Goal: Task Accomplishment & Management: Use online tool/utility

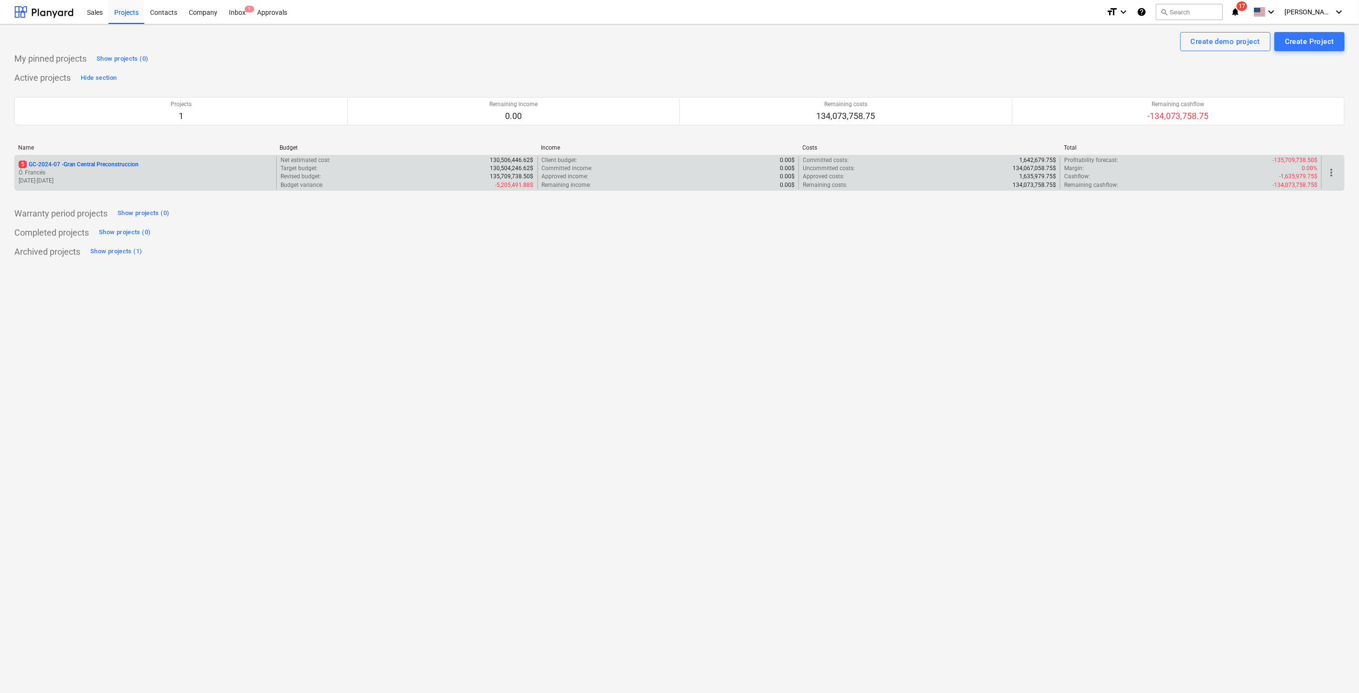
click at [97, 177] on p "[DATE] - [DATE]" at bounding box center [146, 181] width 254 height 8
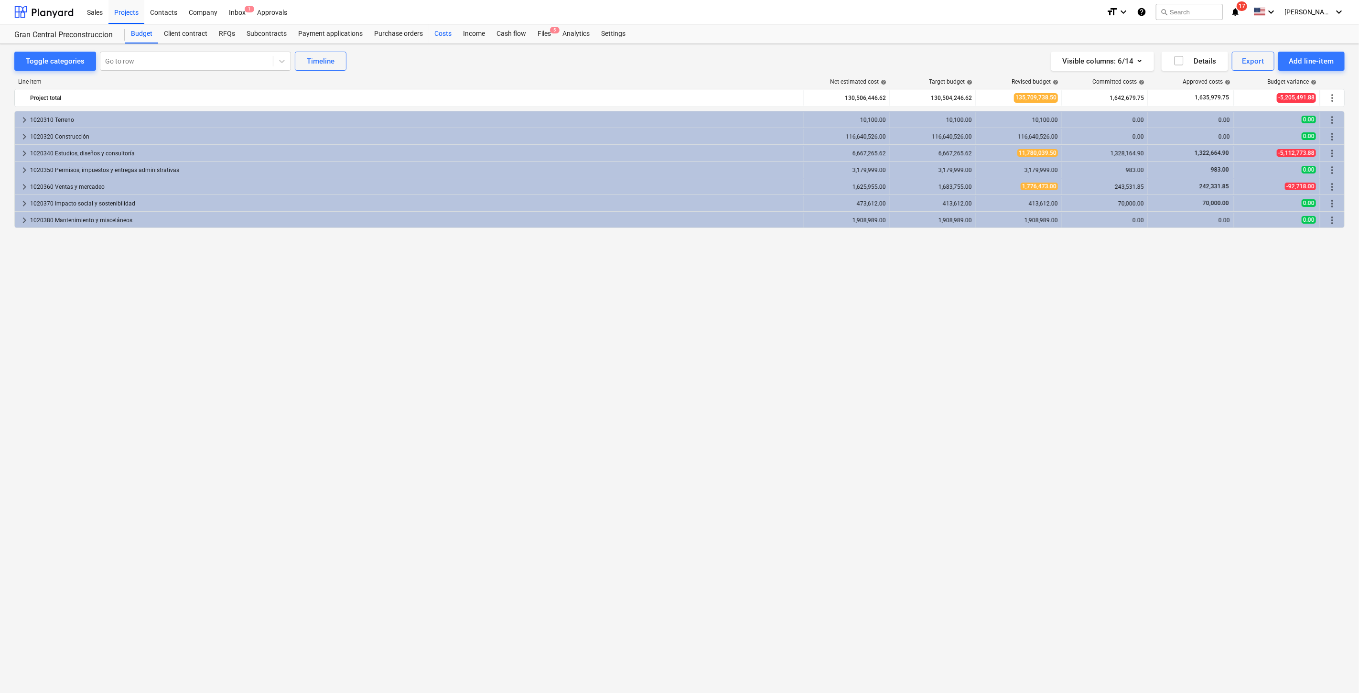
click at [435, 29] on div "Costs" at bounding box center [443, 33] width 29 height 19
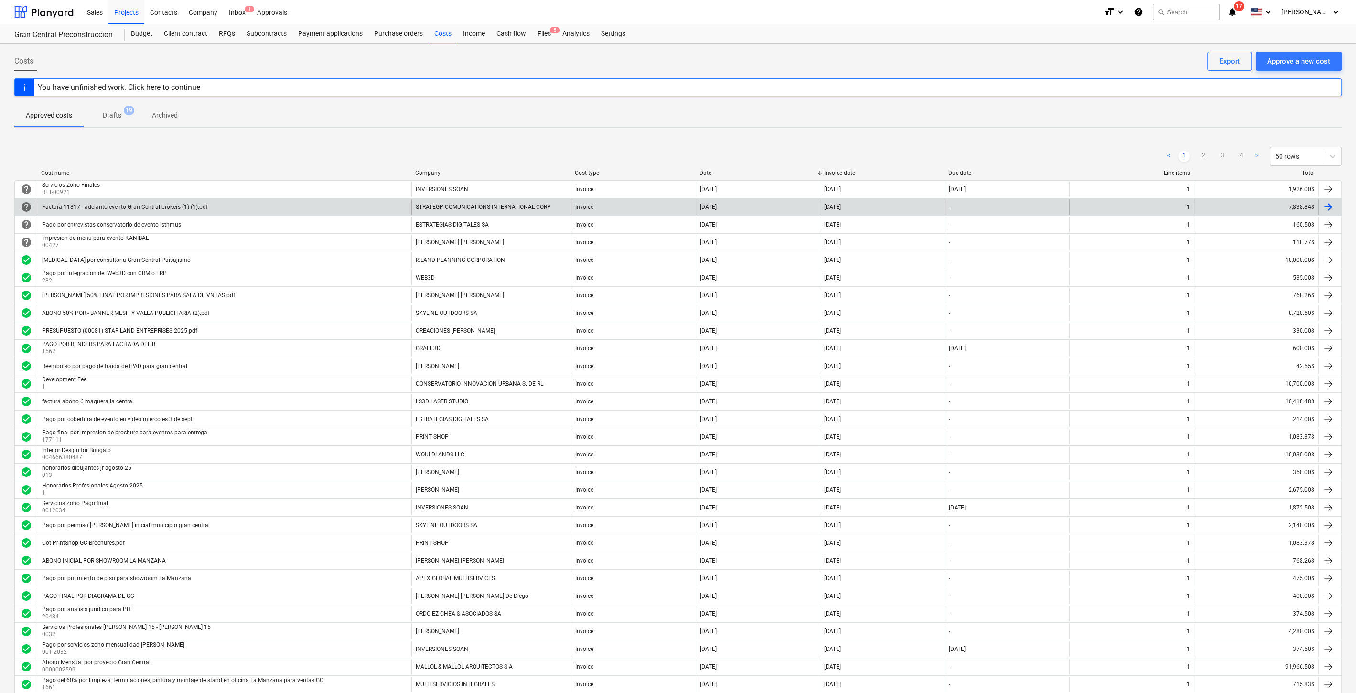
click at [514, 209] on div "STRATEGP COMUNICATIONS INTERNATIONAL CORP" at bounding box center [491, 206] width 160 height 15
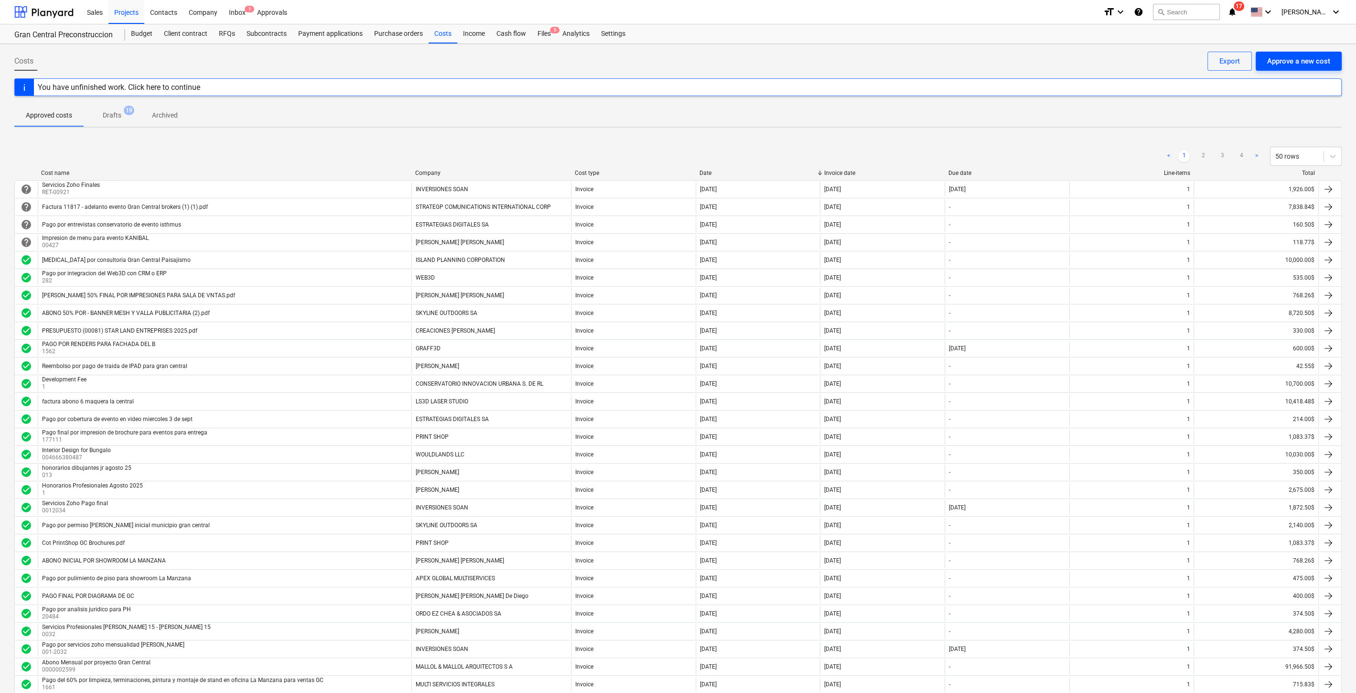
click at [1300, 58] on div "Approve a new cost" at bounding box center [1298, 61] width 63 height 12
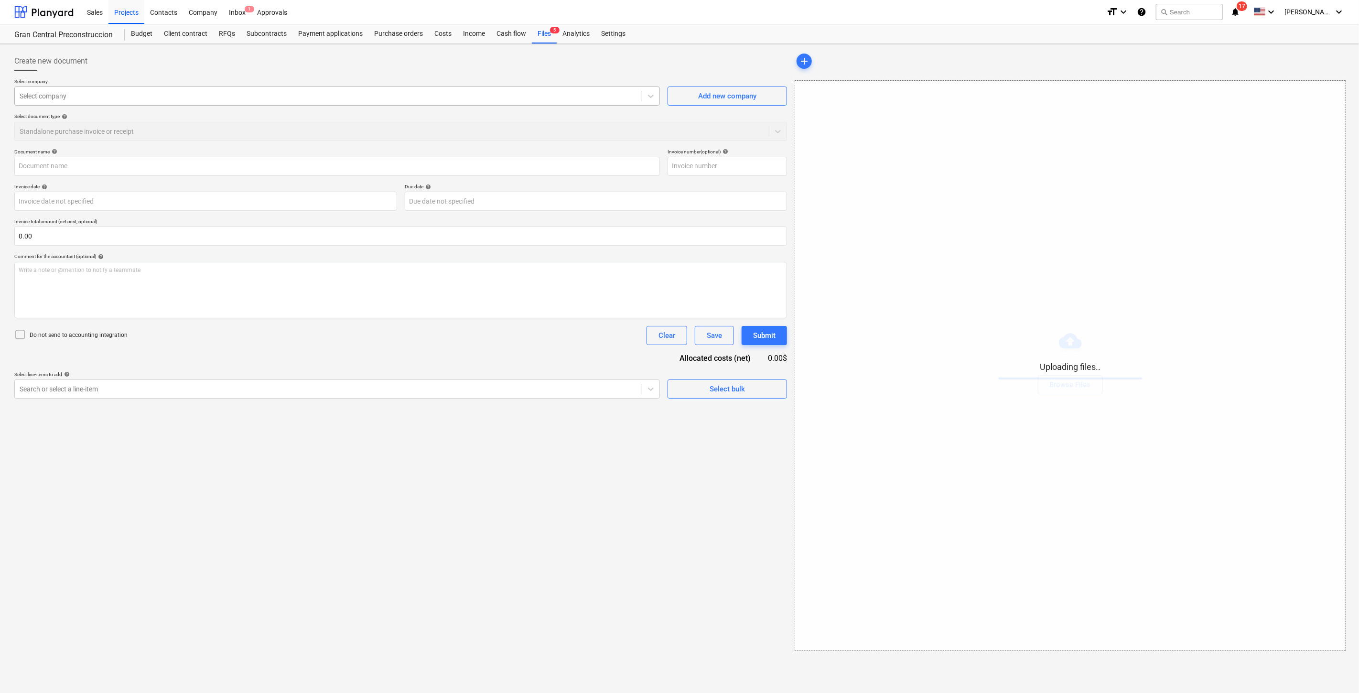
click at [76, 94] on div at bounding box center [328, 96] width 617 height 10
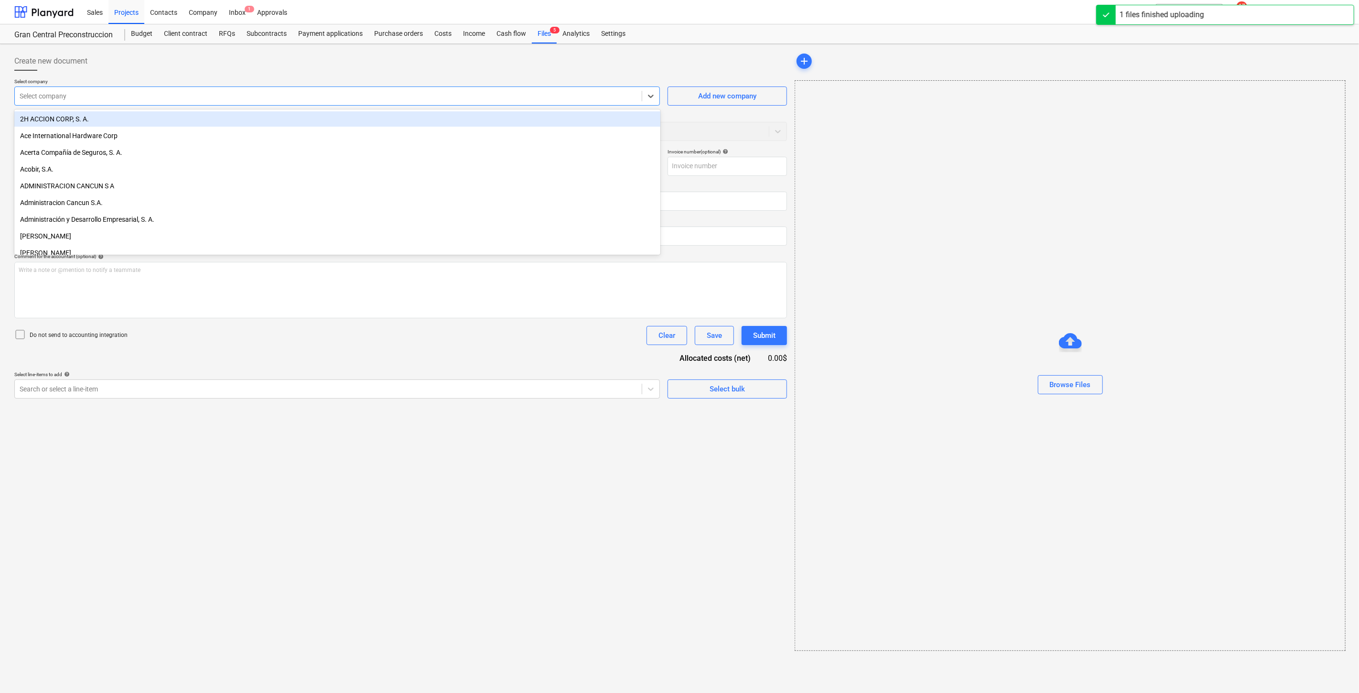
type input "Cotizacion_Construccion Acera.pdf"
click at [112, 90] on div "Select company" at bounding box center [328, 95] width 627 height 13
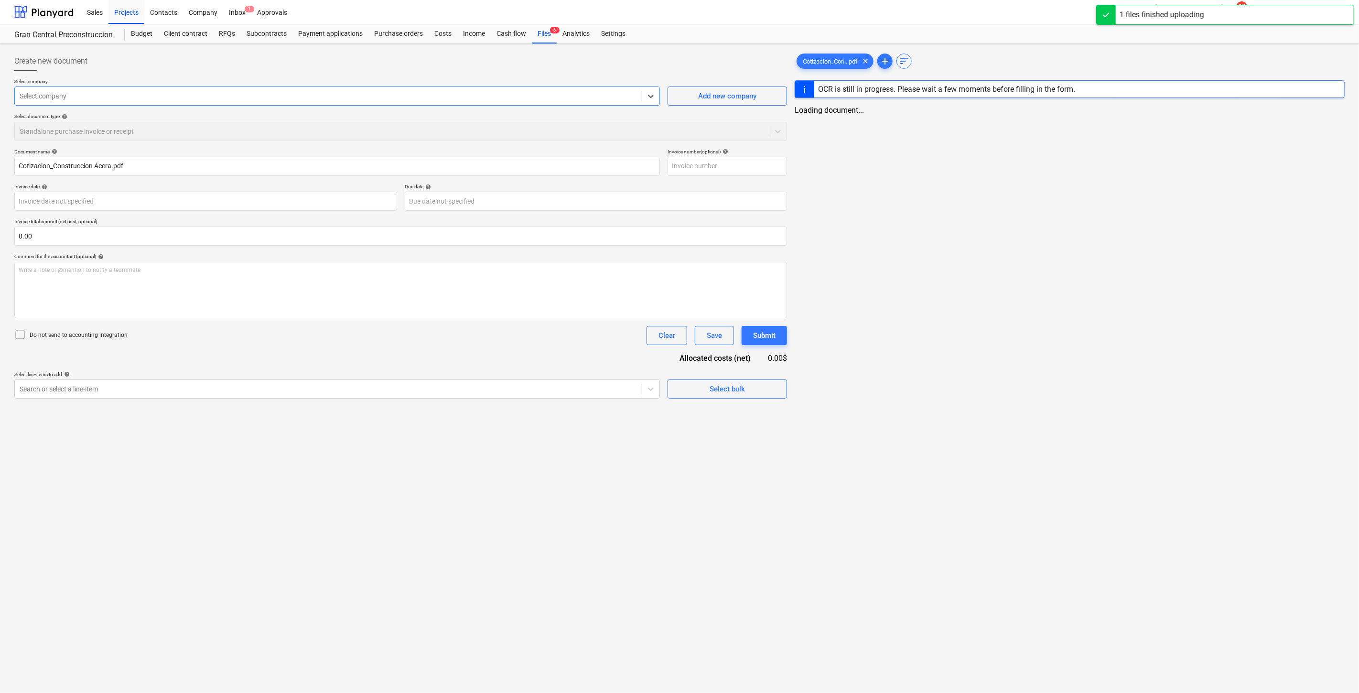
click at [112, 91] on div at bounding box center [328, 96] width 617 height 10
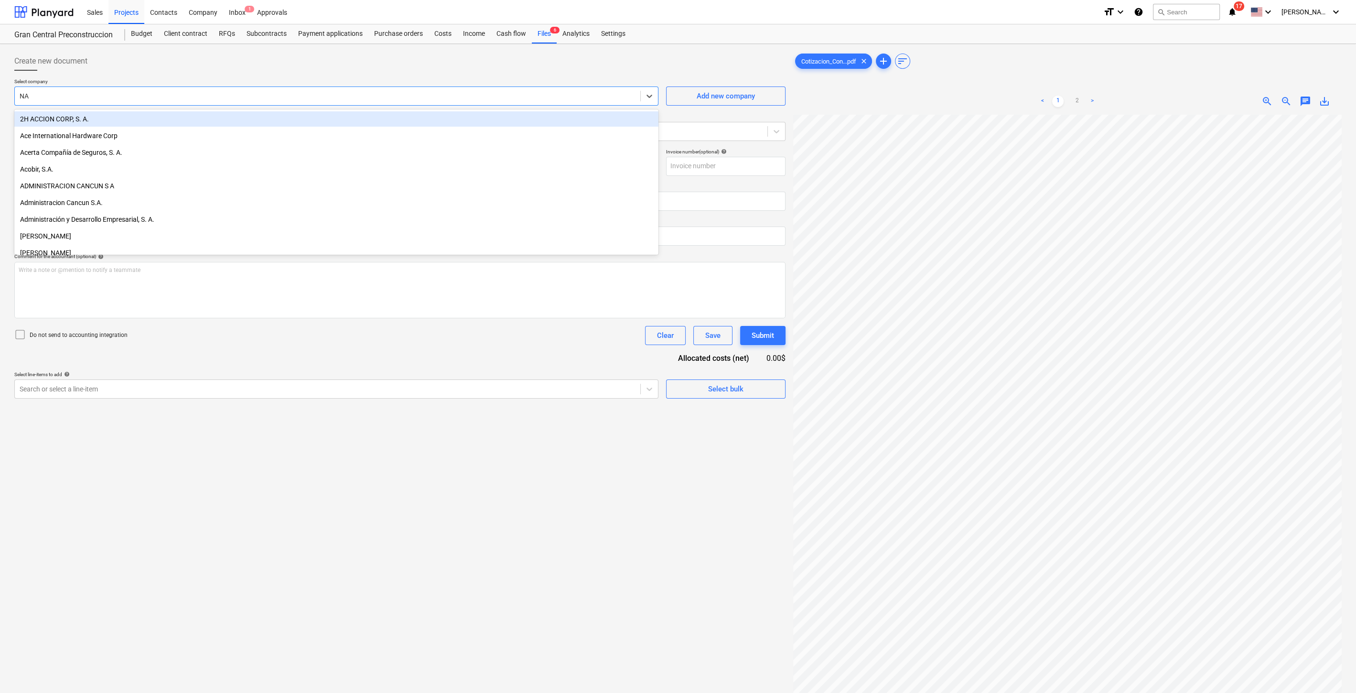
click at [306, 91] on div at bounding box center [328, 96] width 616 height 10
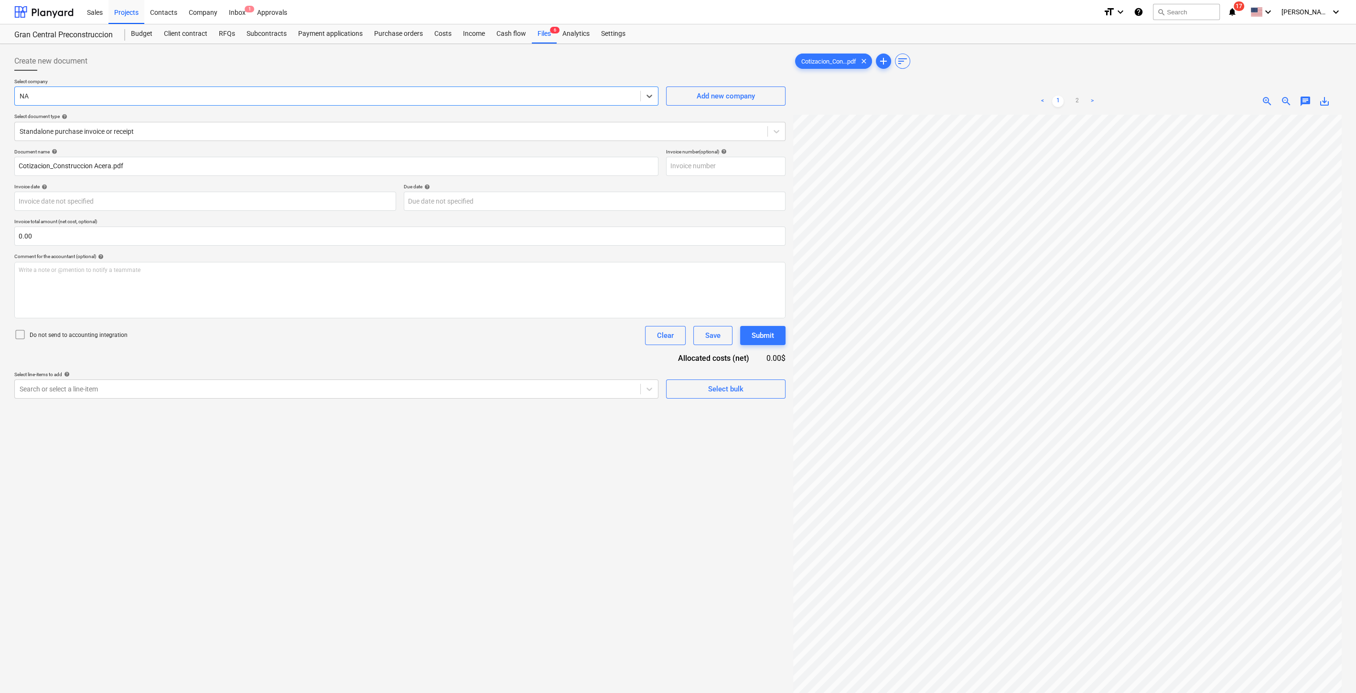
click at [1287, 101] on span "zoom_out" at bounding box center [1285, 101] width 11 height 11
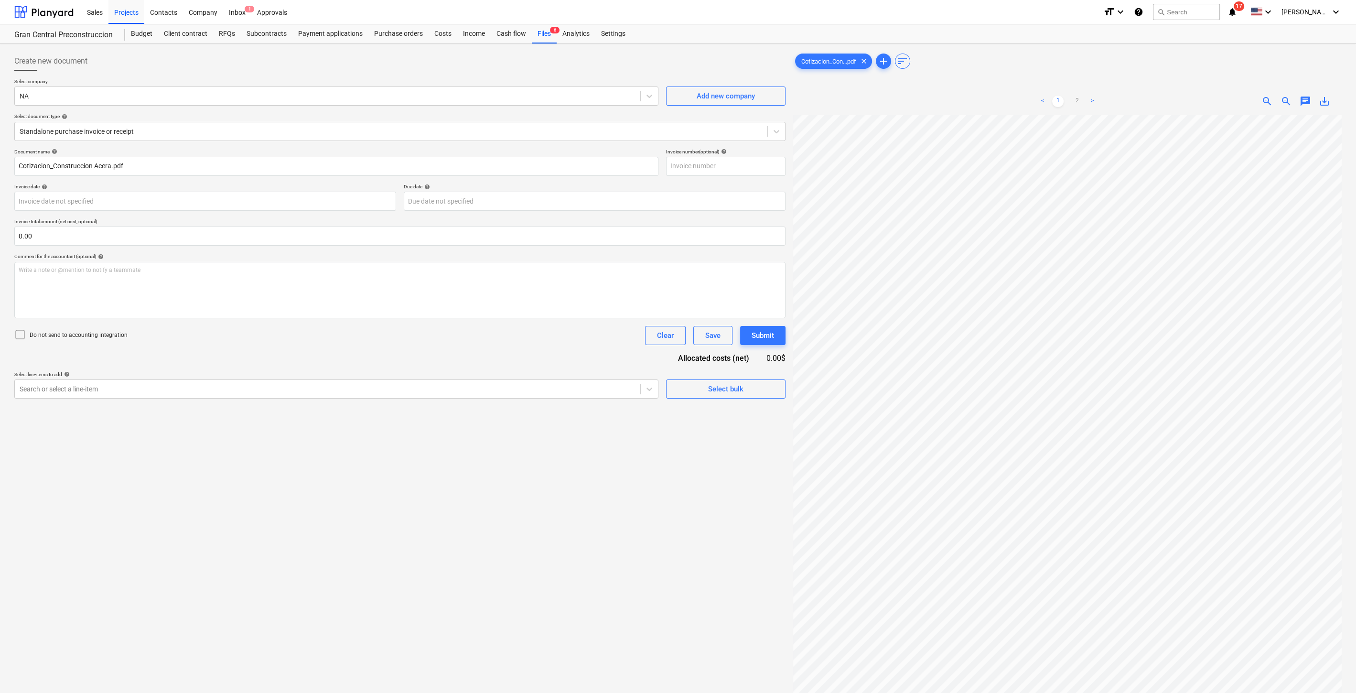
click at [1287, 101] on span "zoom_out" at bounding box center [1285, 101] width 11 height 11
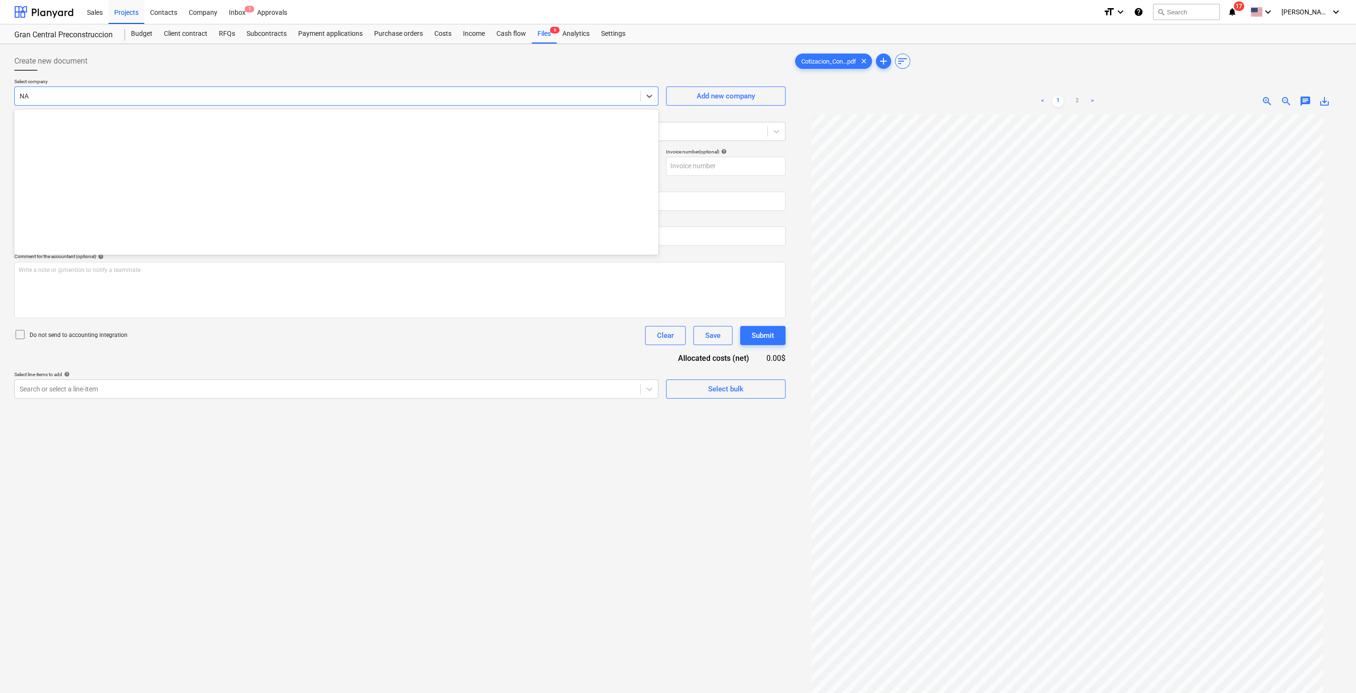
click at [445, 91] on div at bounding box center [328, 96] width 616 height 10
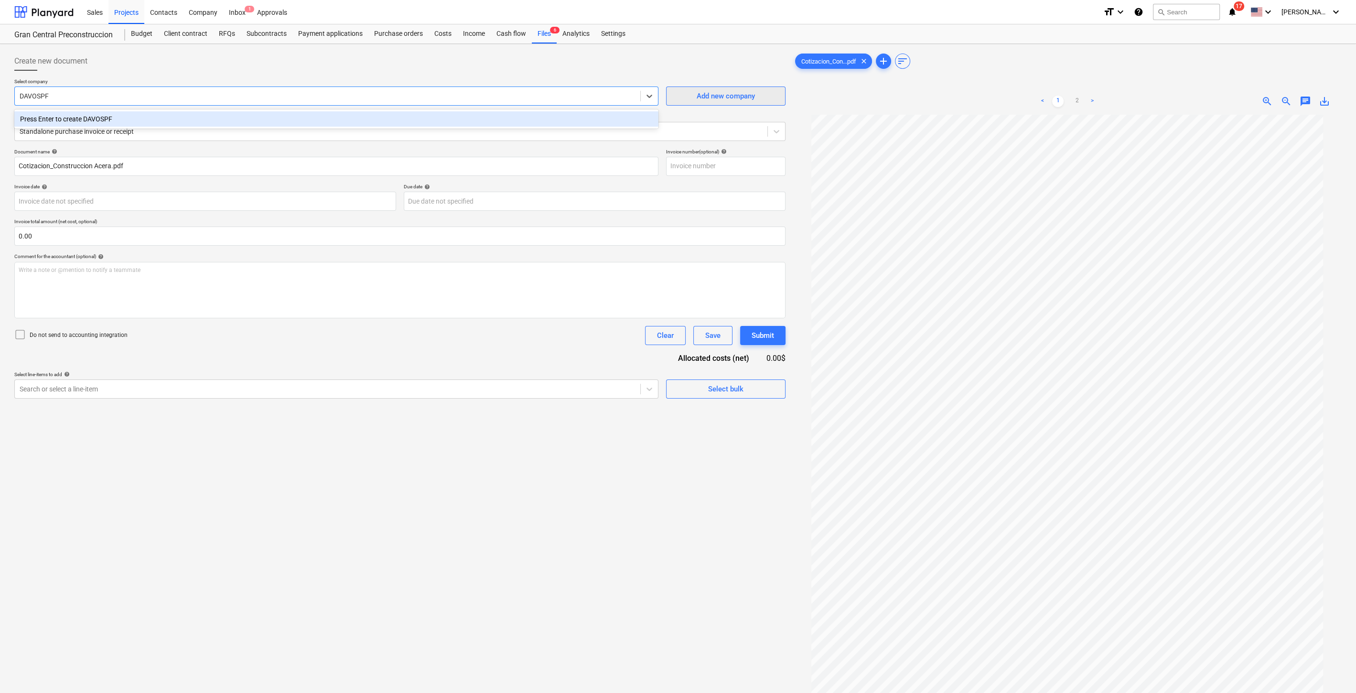
type input "DAVOSPF"
click at [753, 97] on div "Add new company" at bounding box center [726, 96] width 58 height 12
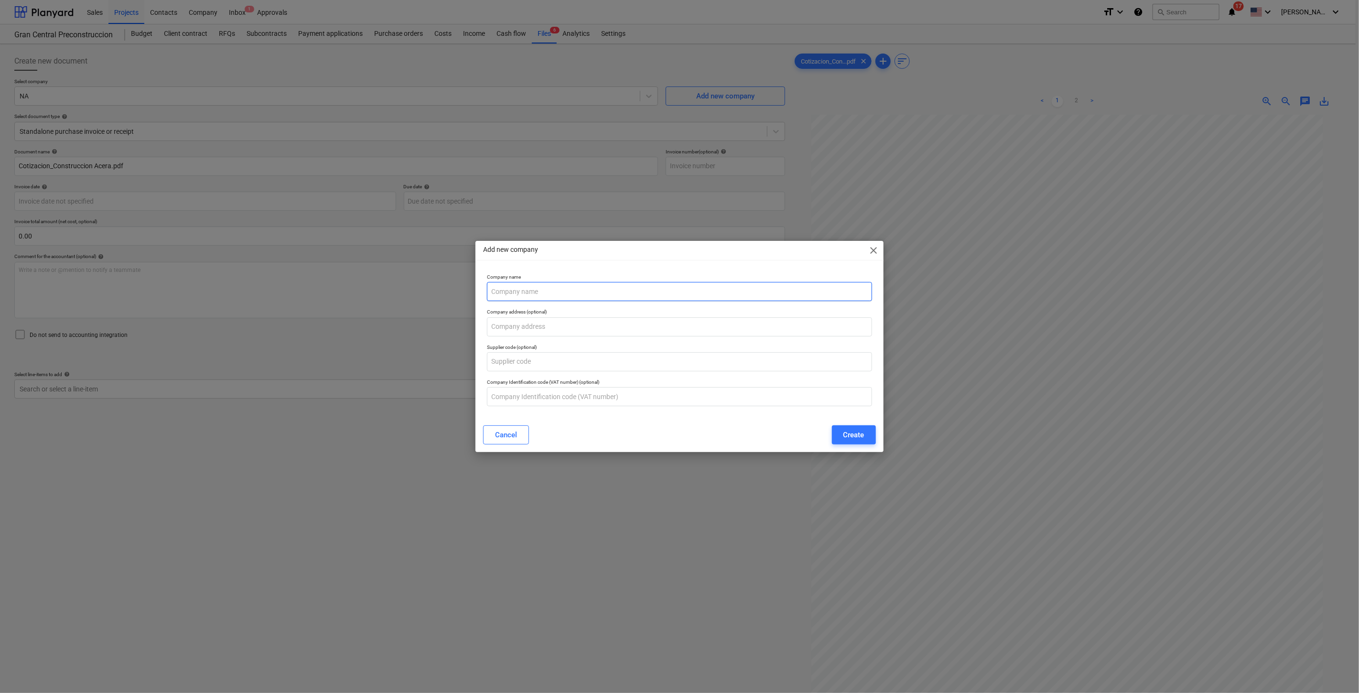
click at [627, 283] on input "text" at bounding box center [679, 291] width 385 height 19
type input "[PERSON_NAME]"
